Goal: Task Accomplishment & Management: Manage account settings

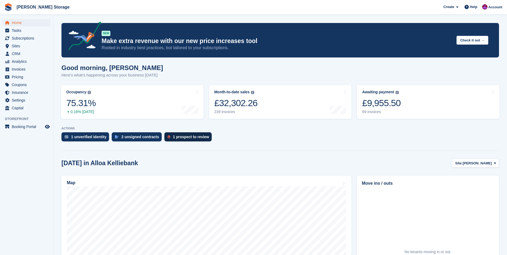
click at [195, 139] on div "1 prospect to review" at bounding box center [191, 137] width 36 height 4
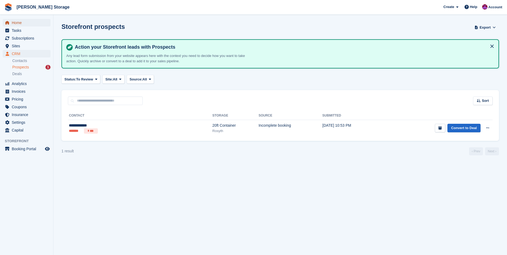
click at [14, 21] on span "Home" at bounding box center [28, 22] width 32 height 7
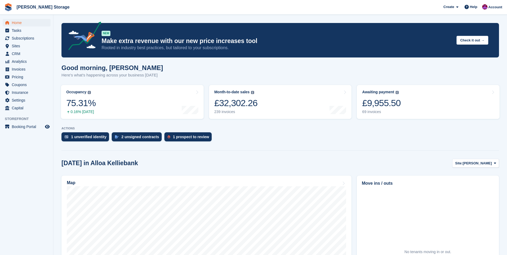
click at [18, 173] on aside "Home Tasks Subscriptions Subscriptions Subscriptions Contracts Price increases …" at bounding box center [26, 129] width 53 height 228
click at [12, 55] on span "CRM" at bounding box center [28, 53] width 32 height 7
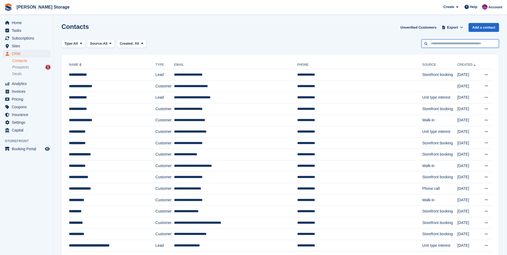
click at [464, 44] on input "text" at bounding box center [461, 43] width 78 height 9
type input "****"
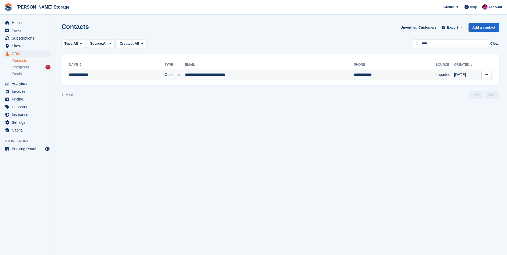
click at [215, 80] on td "**********" at bounding box center [269, 74] width 169 height 11
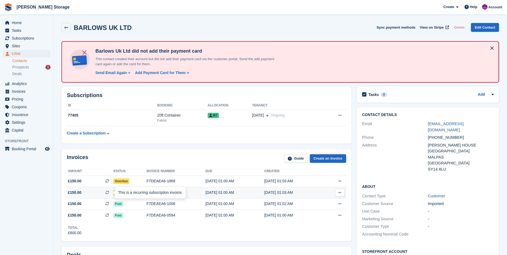
click at [121, 193] on div "This is a recurring subscription invoice." at bounding box center [150, 193] width 71 height 12
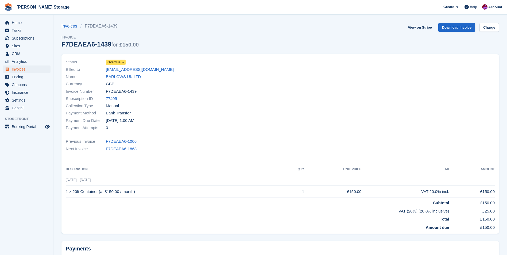
click at [120, 60] on span "Overdue" at bounding box center [116, 62] width 20 height 5
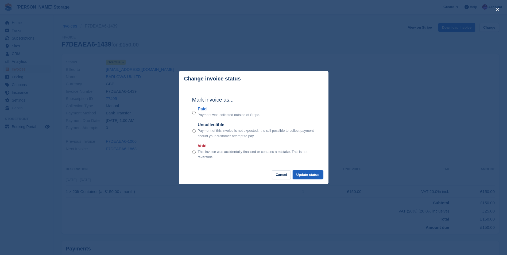
click at [313, 175] on button "Update status" at bounding box center [308, 174] width 30 height 9
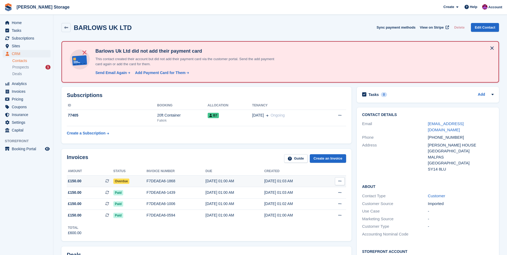
click at [120, 181] on span "Overdue" at bounding box center [121, 181] width 16 height 5
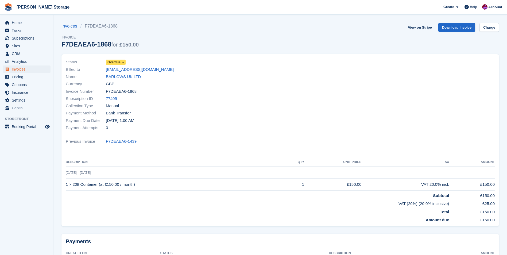
click at [122, 63] on icon at bounding box center [123, 62] width 3 height 3
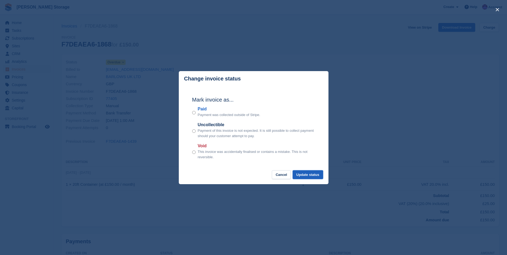
click at [308, 174] on button "Update status" at bounding box center [308, 174] width 30 height 9
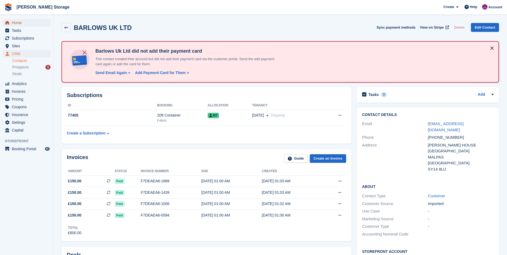
click at [15, 24] on span "Home" at bounding box center [28, 22] width 32 height 7
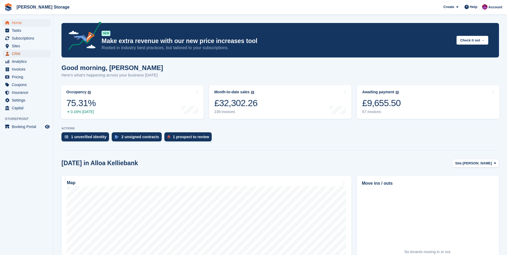
click at [19, 54] on span "CRM" at bounding box center [28, 53] width 32 height 7
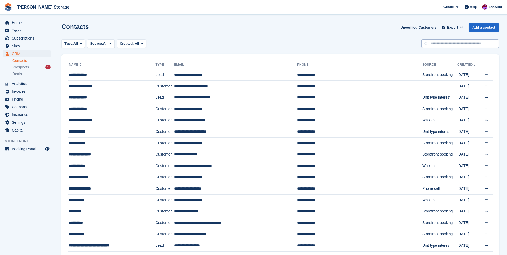
click at [450, 44] on input "text" at bounding box center [461, 43] width 78 height 9
type input "****"
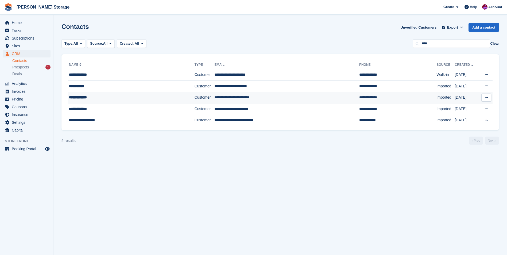
click at [168, 101] on td "**********" at bounding box center [131, 97] width 127 height 11
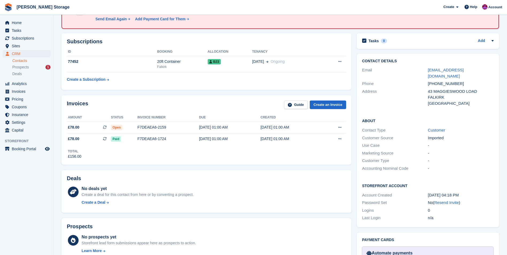
scroll to position [43, 0]
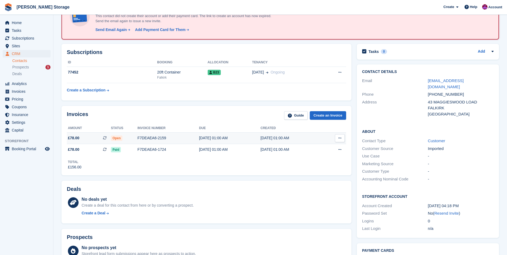
click at [118, 138] on span "Open" at bounding box center [116, 138] width 11 height 5
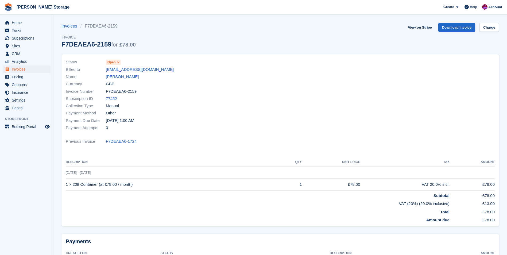
click at [113, 62] on span "Open" at bounding box center [111, 62] width 8 height 5
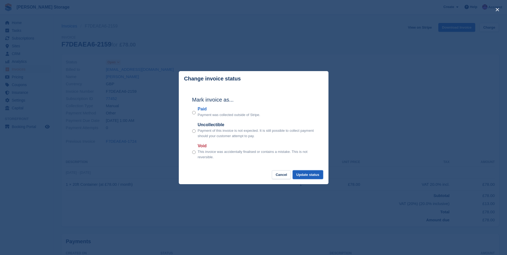
click at [302, 176] on button "Update status" at bounding box center [308, 174] width 30 height 9
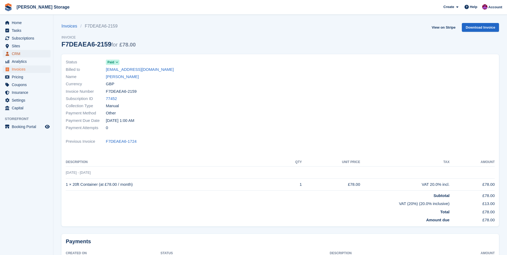
click at [12, 52] on span "CRM" at bounding box center [28, 53] width 32 height 7
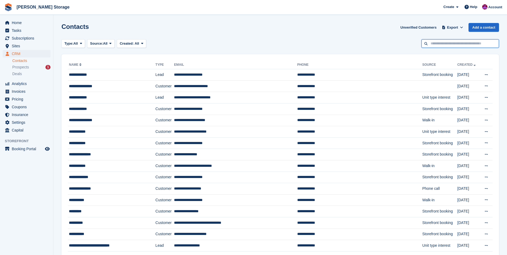
click at [456, 45] on input "text" at bounding box center [461, 43] width 78 height 9
type input "****"
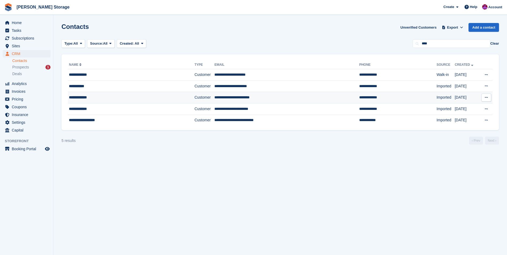
click at [195, 99] on td "Customer" at bounding box center [205, 97] width 20 height 11
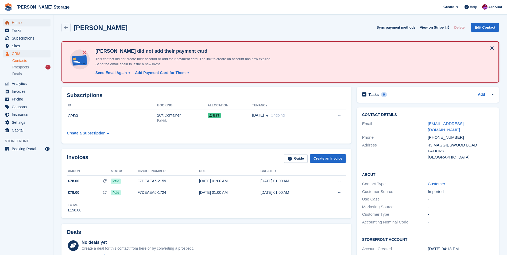
click at [12, 21] on span "Home" at bounding box center [28, 22] width 32 height 7
